Goal: Information Seeking & Learning: Stay updated

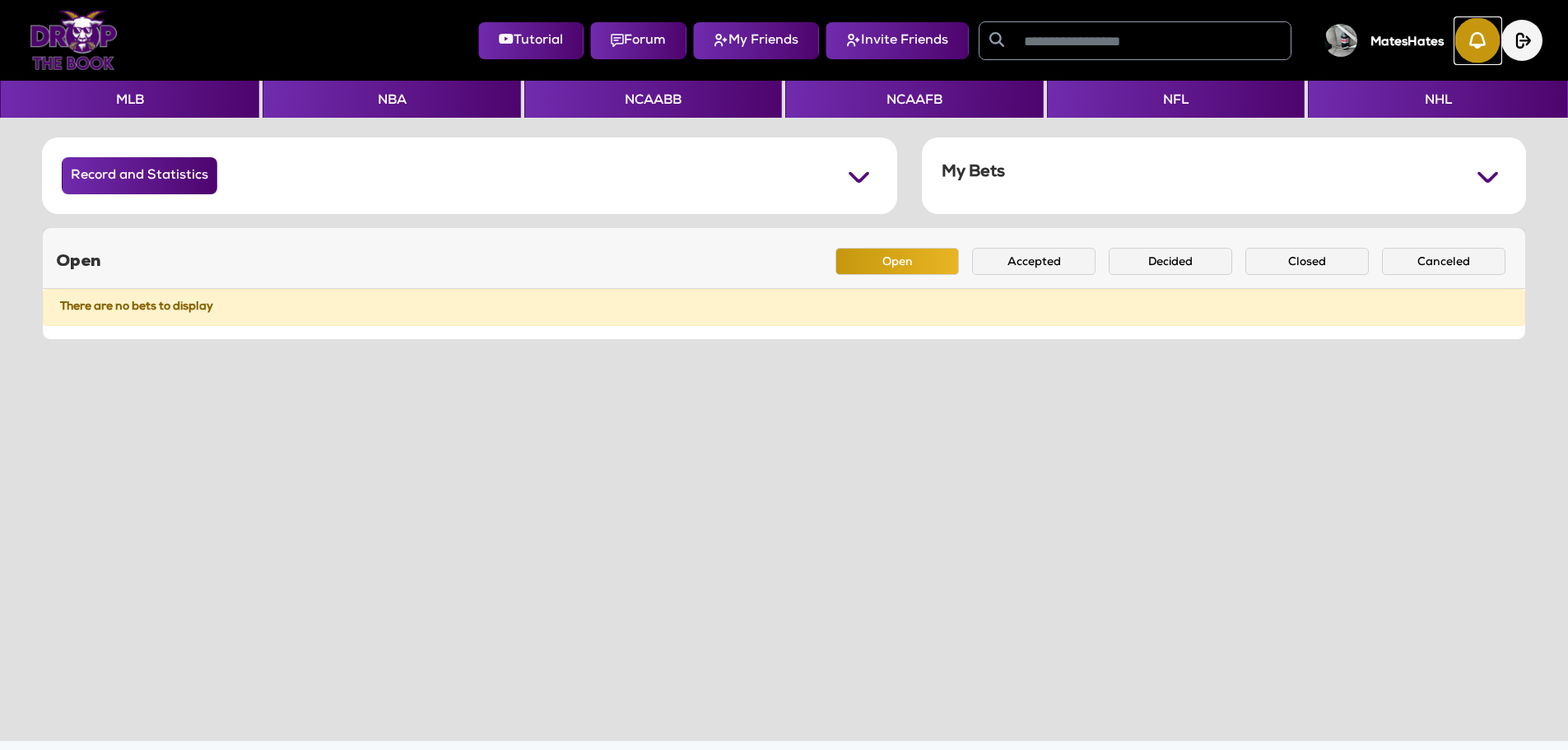
click at [1466, 43] on img "button" at bounding box center [1478, 41] width 45 height 45
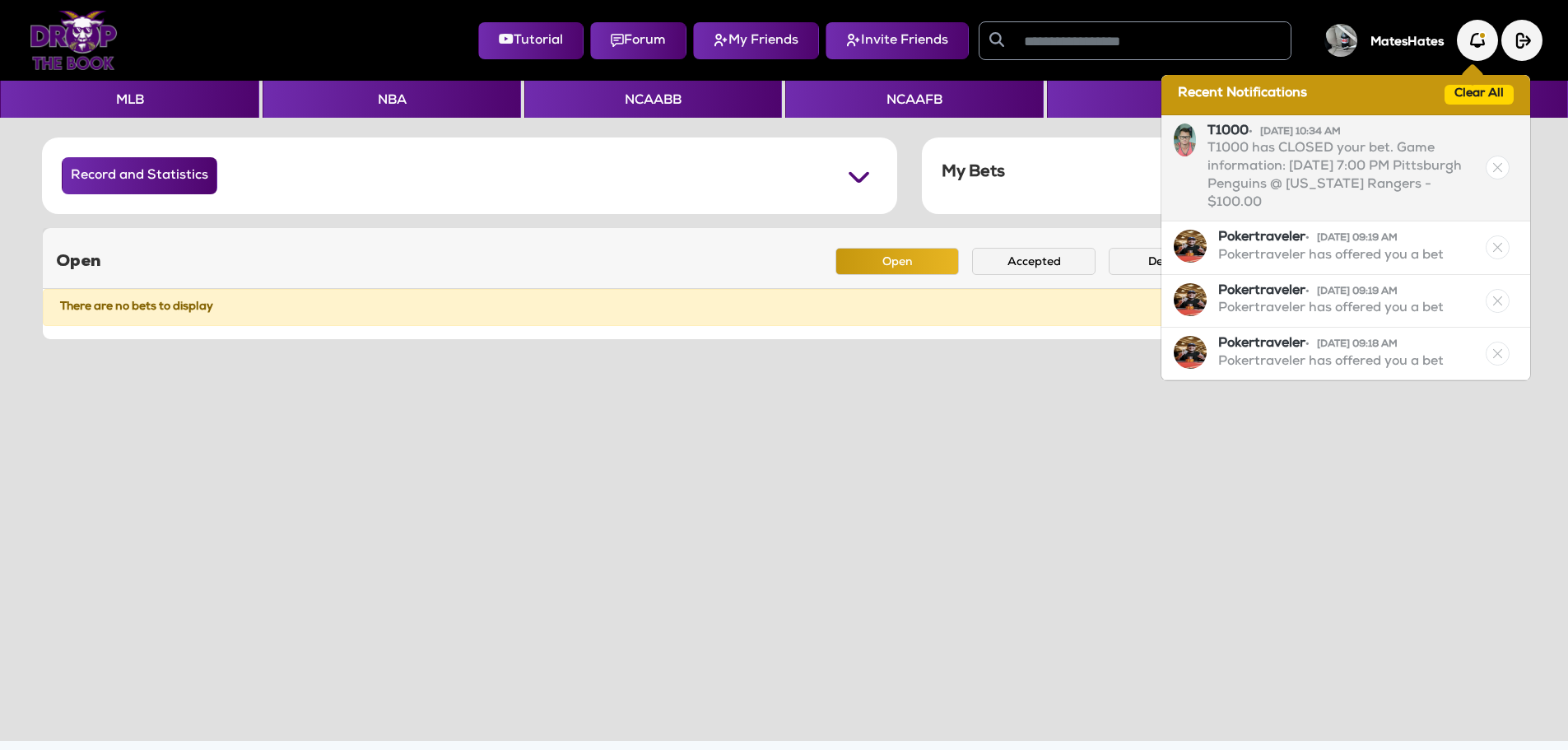
click at [1333, 157] on p "T1000 has CLOSED your bet. Game information: Tuesday, Oct 7, 7:00 PM Pittsburgh…" at bounding box center [1344, 176] width 275 height 72
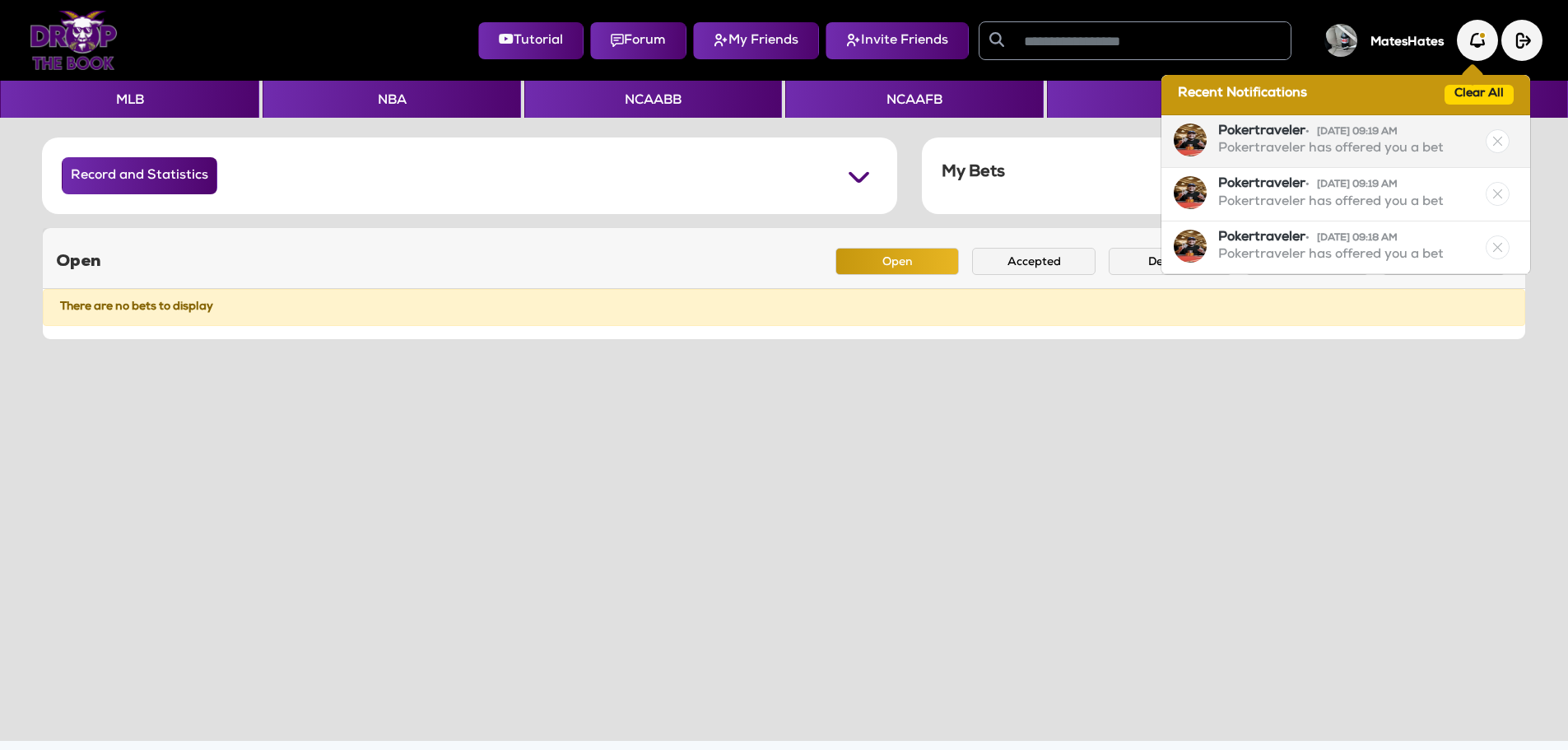
click at [1353, 152] on p "Pokertraveler has offered you a bet" at bounding box center [1331, 150] width 226 height 18
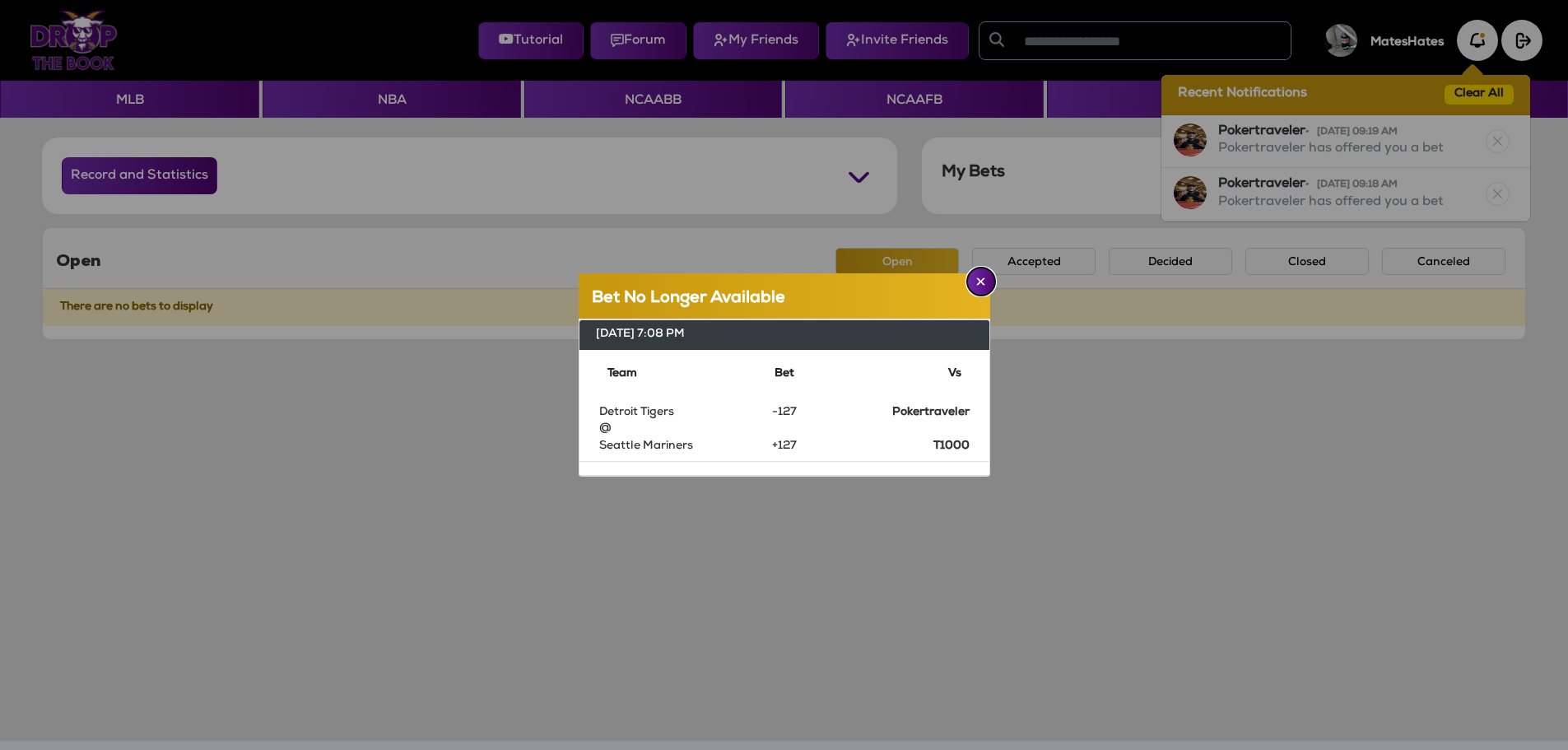
click at [984, 281] on img "Close" at bounding box center [980, 282] width 9 height 8
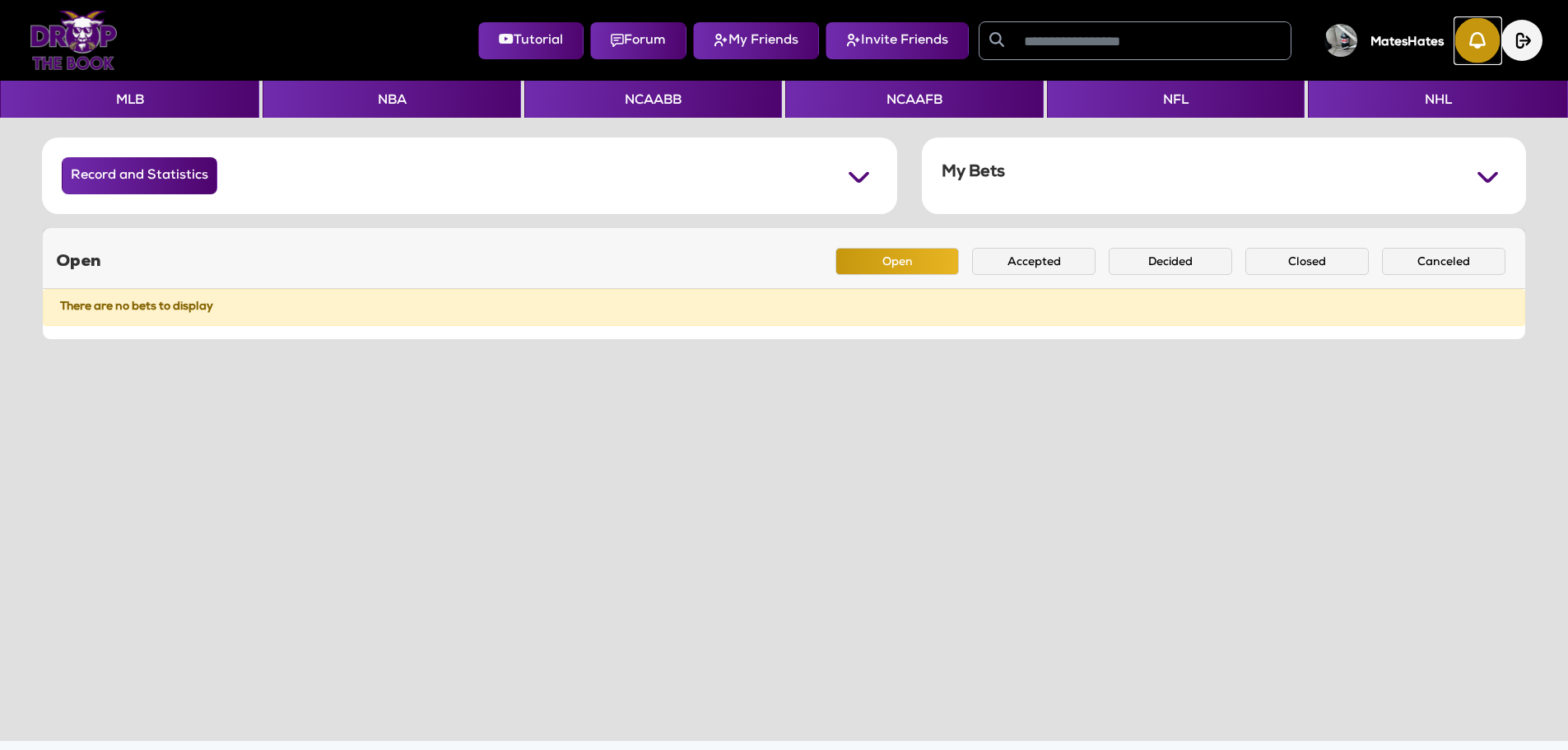
click at [1472, 40] on img "button" at bounding box center [1478, 41] width 45 height 45
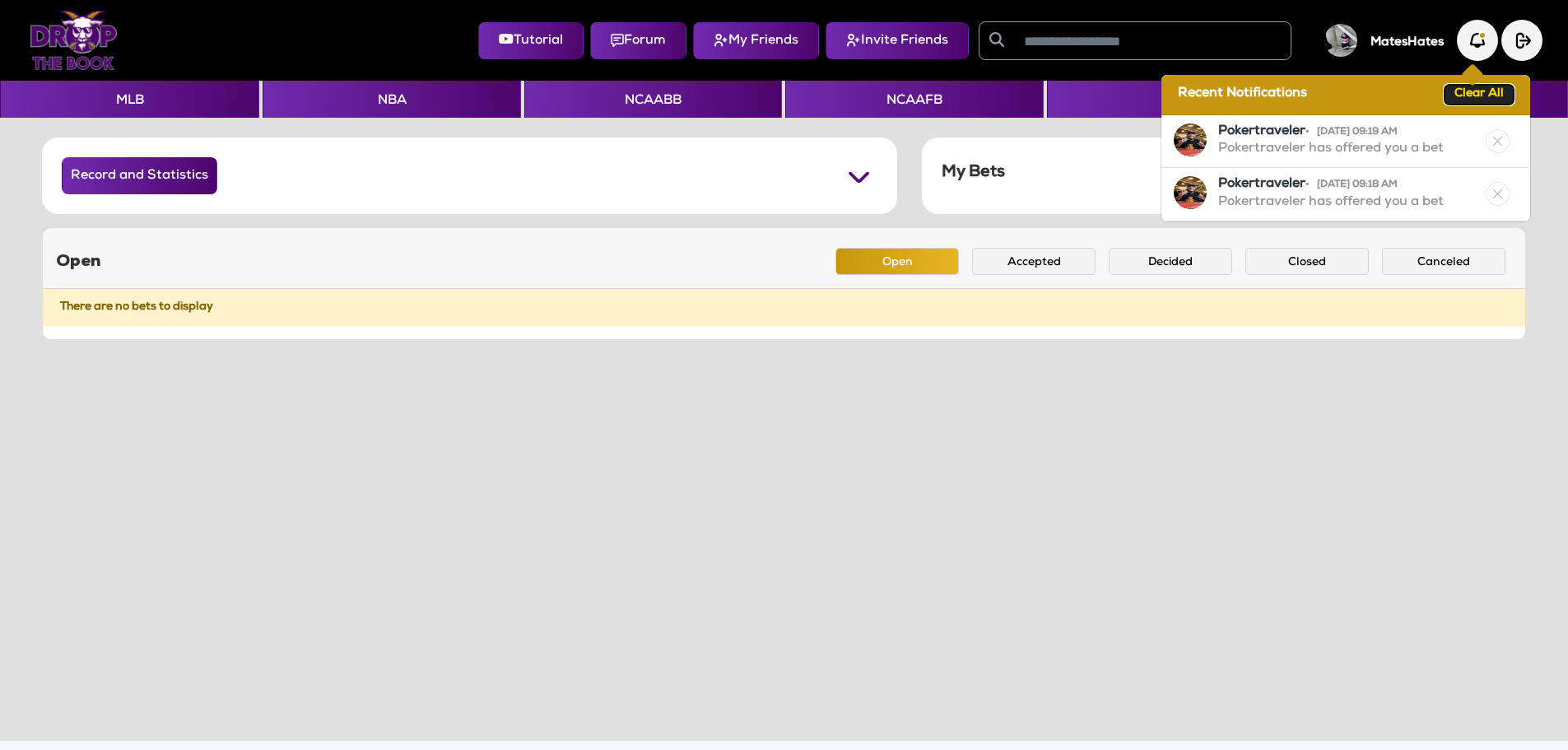
click at [1450, 94] on button "Clear All" at bounding box center [1479, 94] width 69 height 20
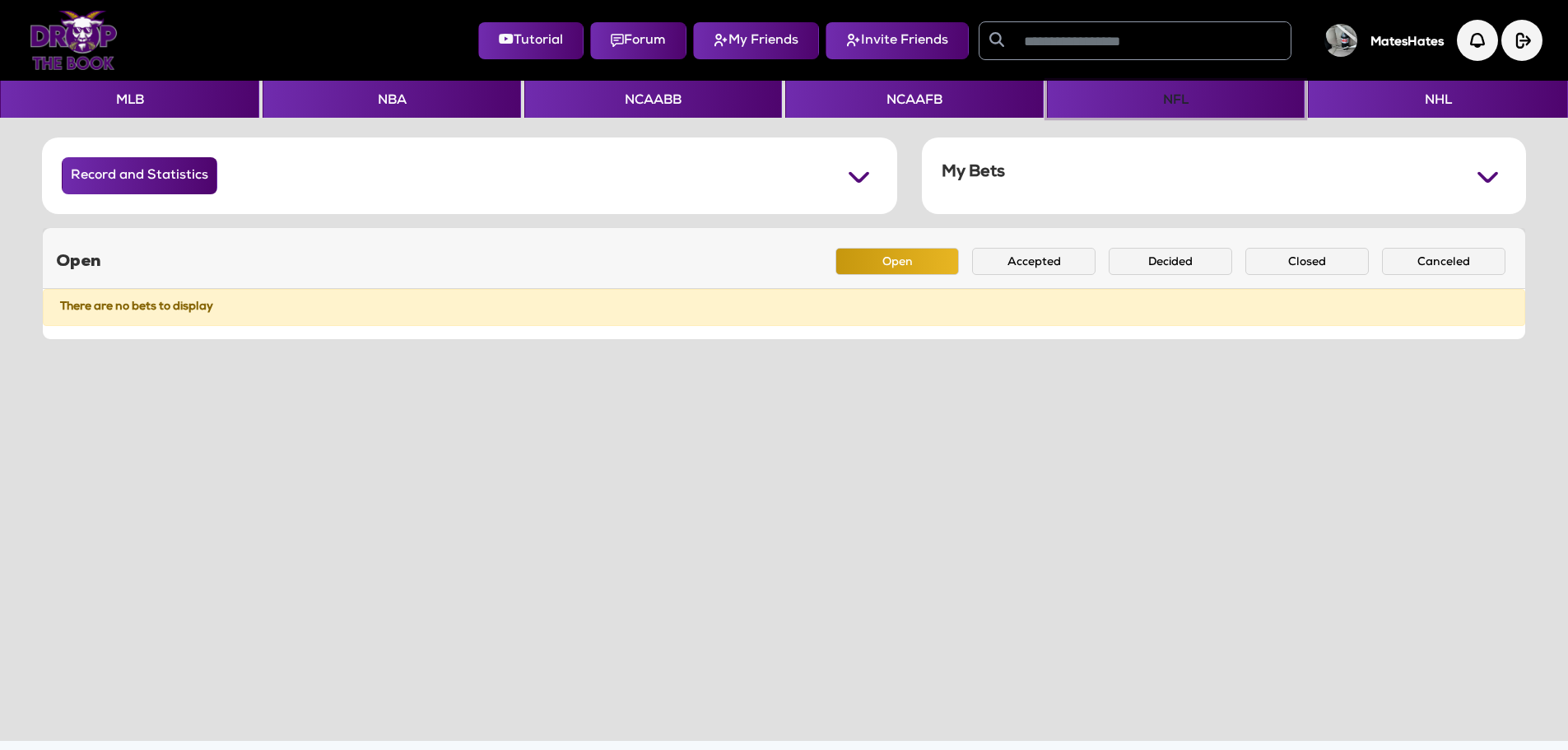
click at [1166, 106] on button "NFL" at bounding box center [1175, 99] width 257 height 37
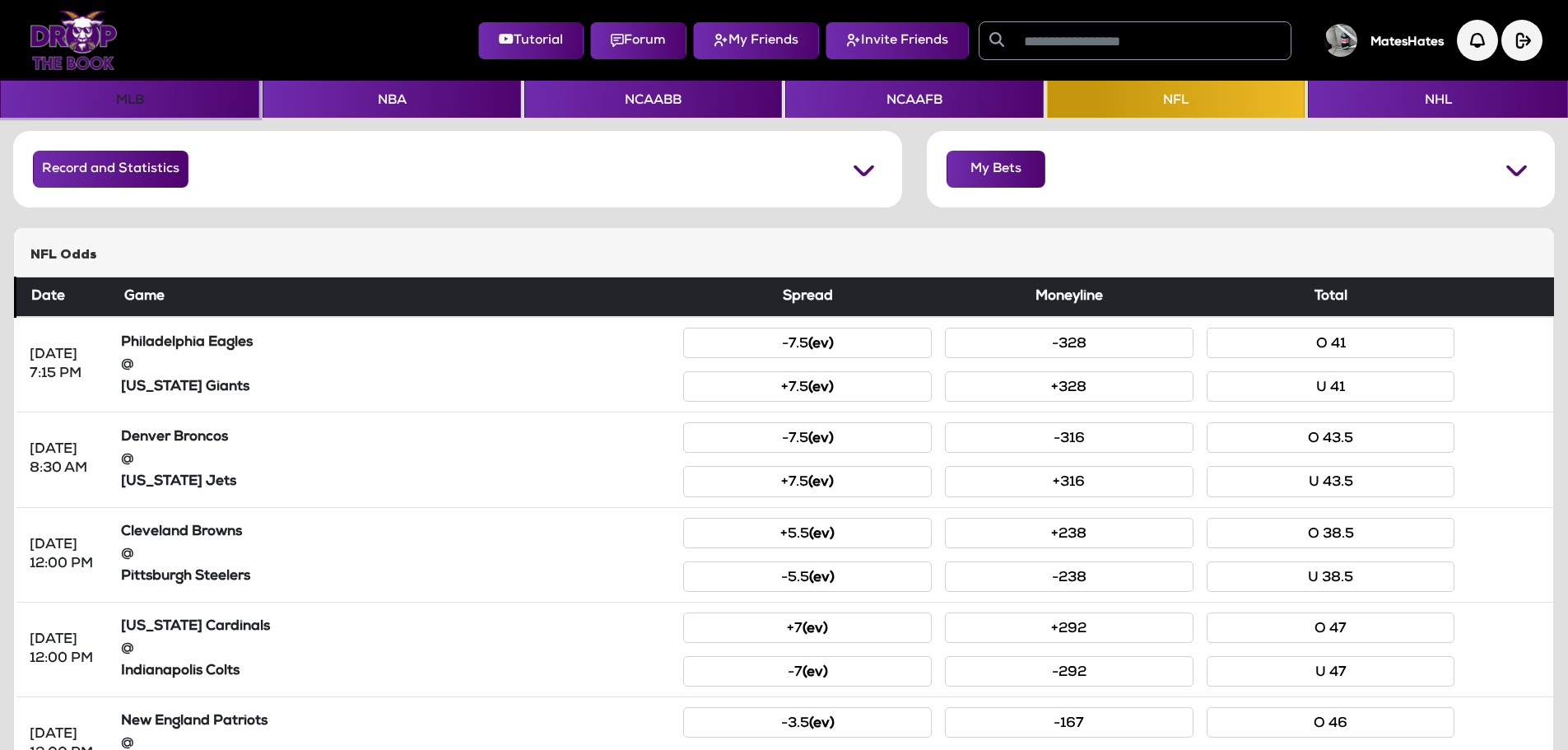
click at [75, 95] on button "MLB" at bounding box center [130, 99] width 259 height 37
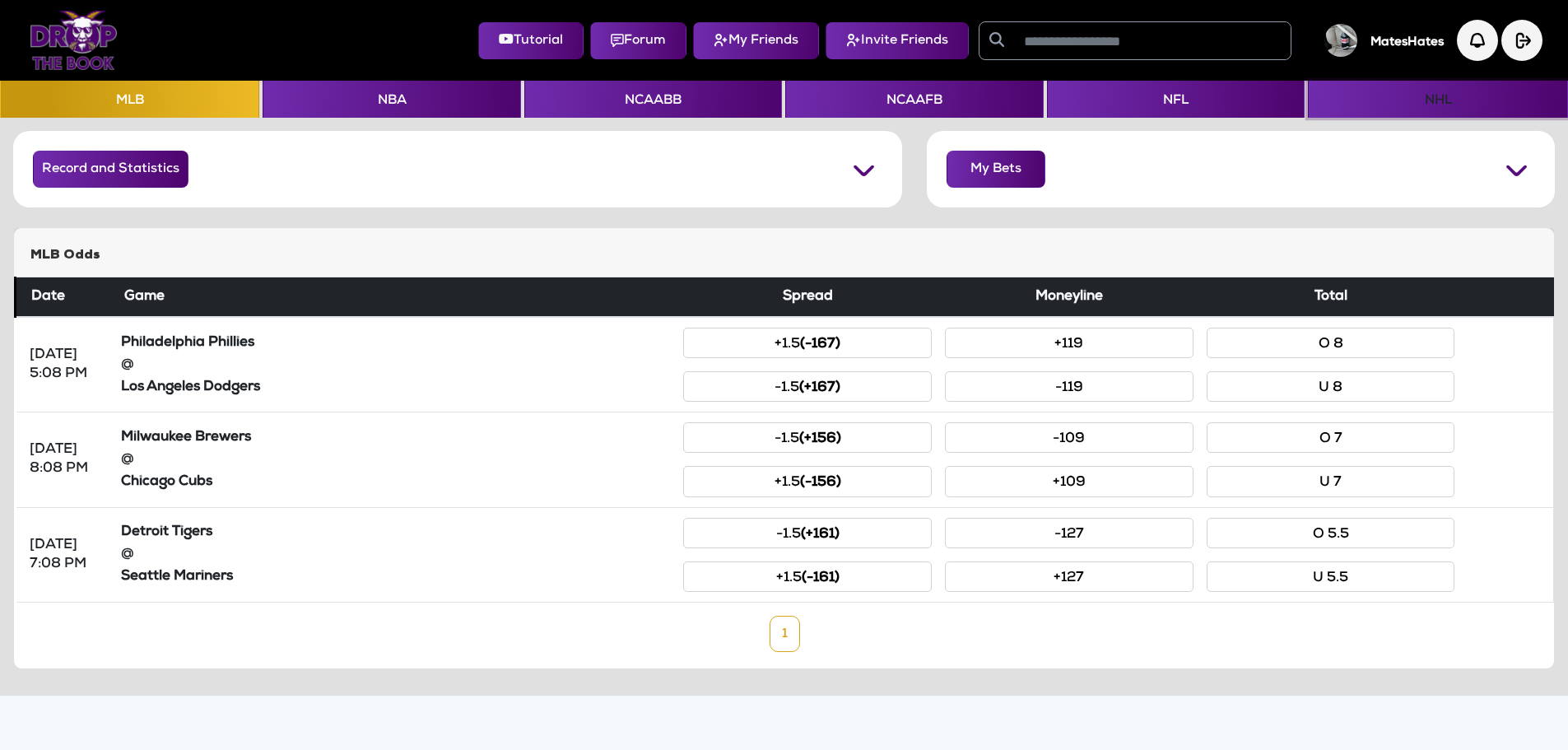
click at [1408, 103] on button "NHL" at bounding box center [1437, 99] width 259 height 37
